Goal: Transaction & Acquisition: Purchase product/service

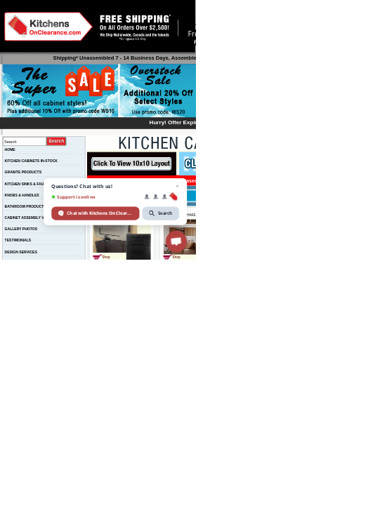
click at [173, 273] on td "DARK EPIC SHAKER" at bounding box center [155, 278] width 114 height 16
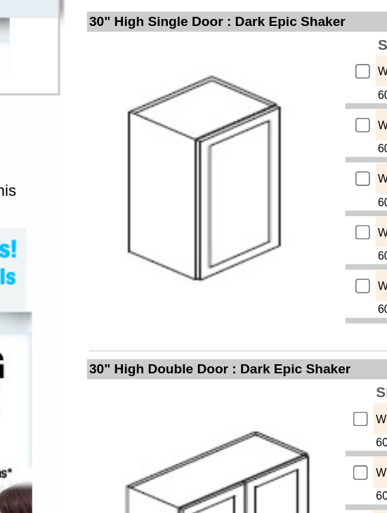
scroll to position [541, 126]
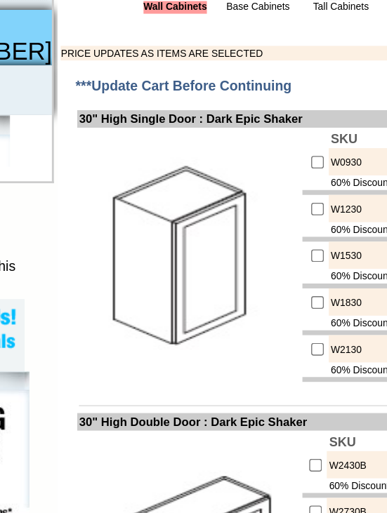
click at [92, 348] on td at bounding box center [142, 263] width 161 height 185
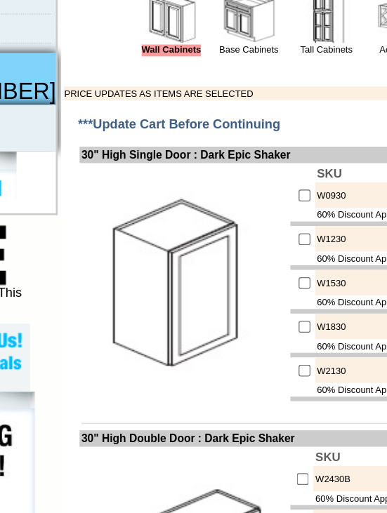
scroll to position [541, 124]
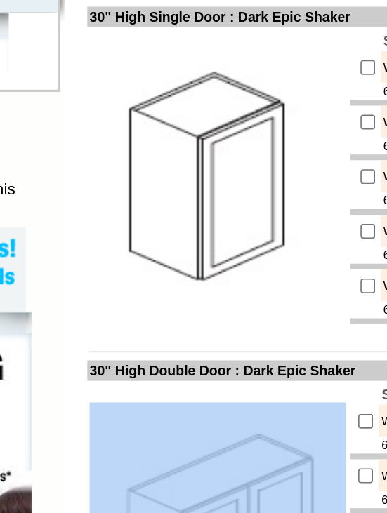
click at [64, 389] on td at bounding box center [144, 481] width 161 height 185
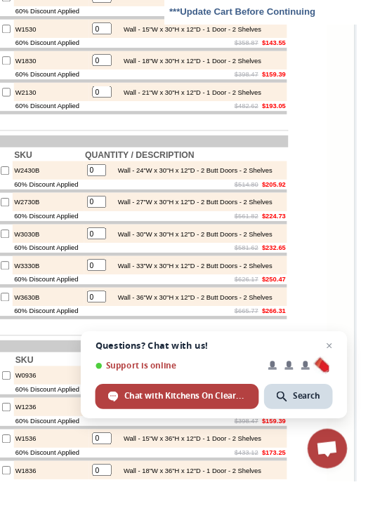
scroll to position [772, 354]
